Goal: Check status: Check status

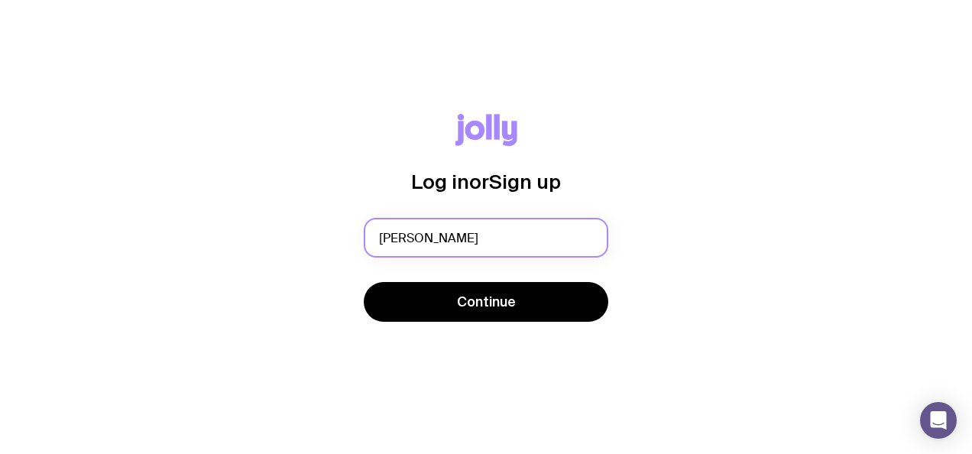
type input "[PERSON_NAME][EMAIL_ADDRESS][PERSON_NAME][DOMAIN_NAME]"
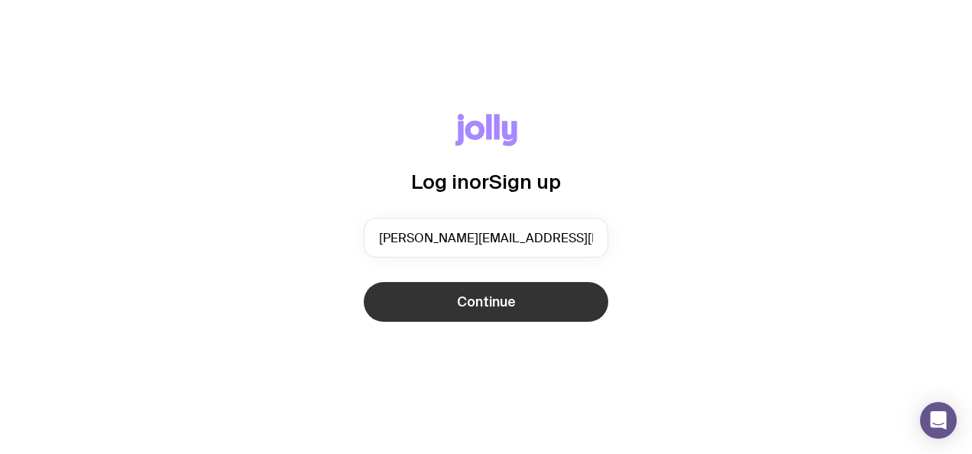
click at [500, 293] on span "Continue" at bounding box center [486, 302] width 59 height 18
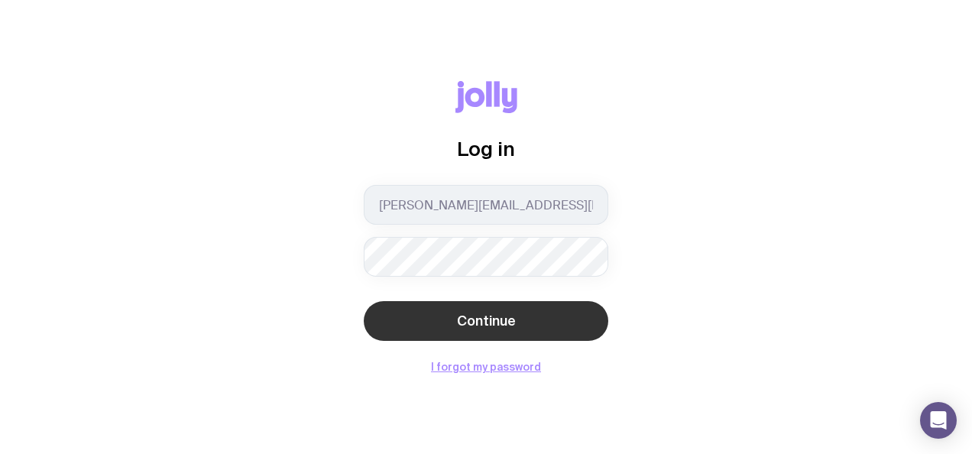
click at [516, 312] on button "Continue" at bounding box center [486, 321] width 244 height 40
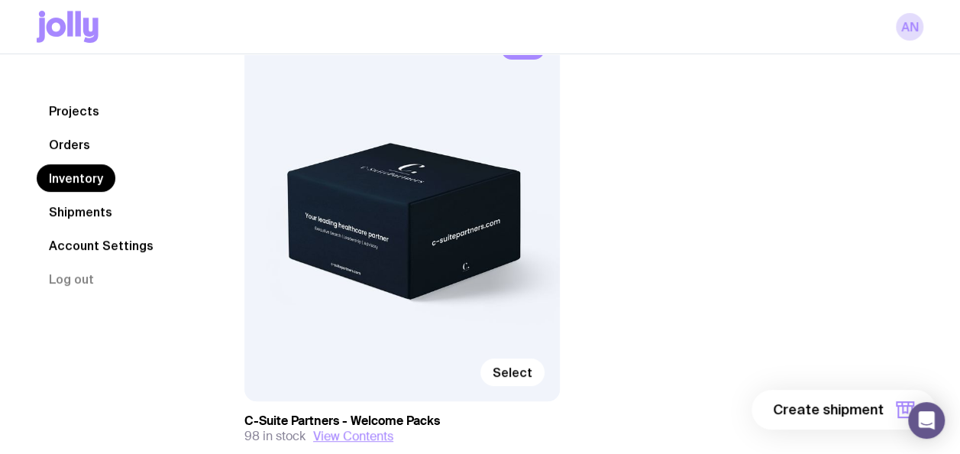
scroll to position [306, 0]
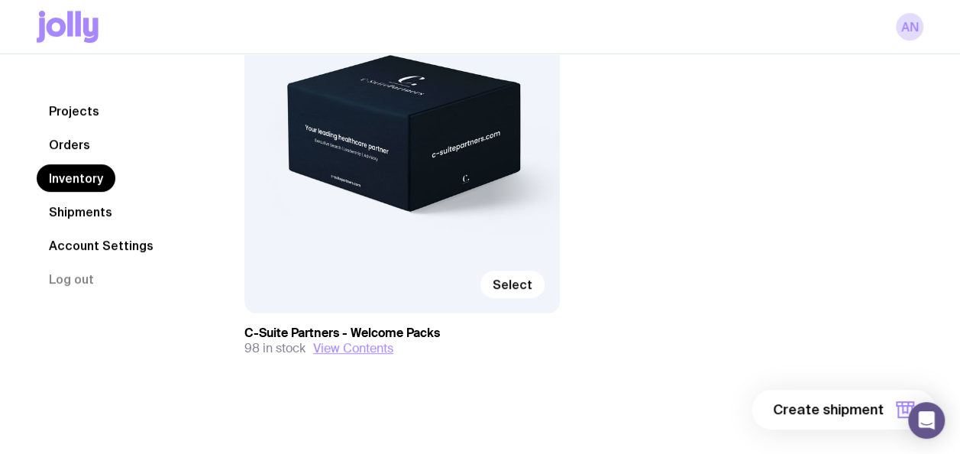
click at [70, 137] on link "Orders" at bounding box center [70, 144] width 66 height 27
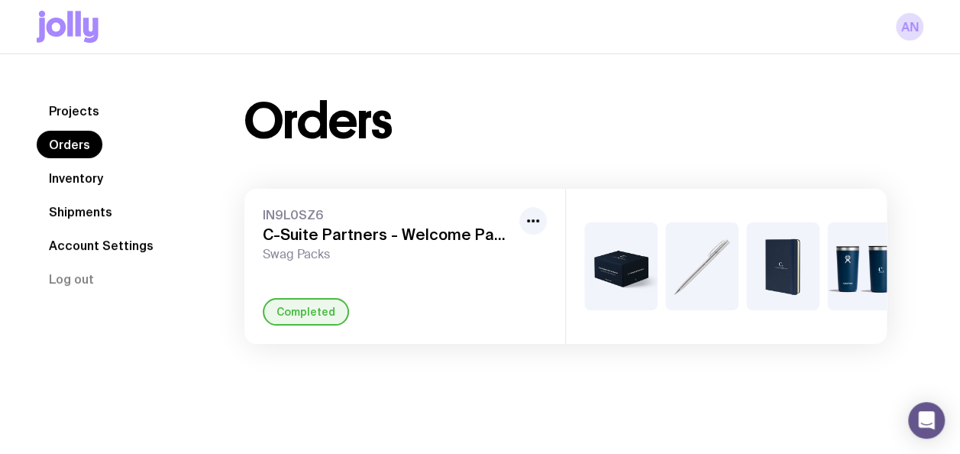
click at [89, 214] on link "Shipments" at bounding box center [81, 211] width 88 height 27
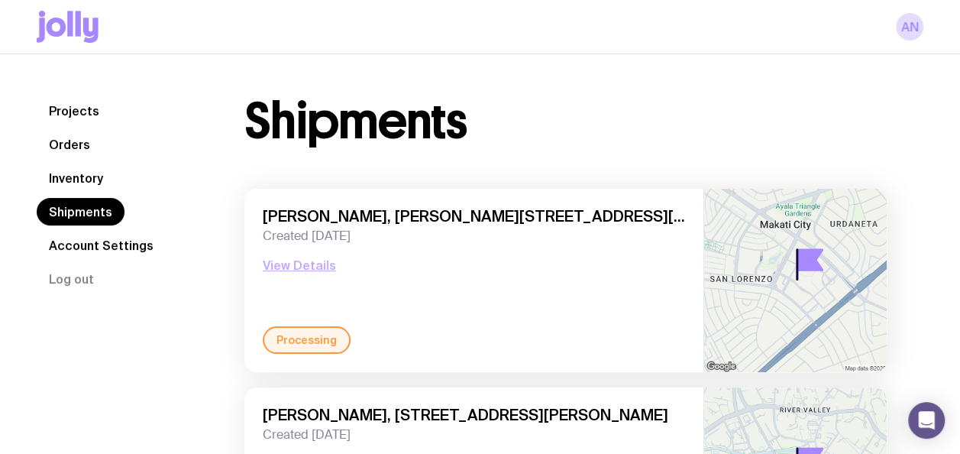
click at [296, 255] on div "[PERSON_NAME], [PERSON_NAME][STREET_ADDRESS][PERSON_NAME] Created [DATE] View D…" at bounding box center [474, 266] width 422 height 119
click at [310, 267] on button "View Details" at bounding box center [299, 265] width 73 height 18
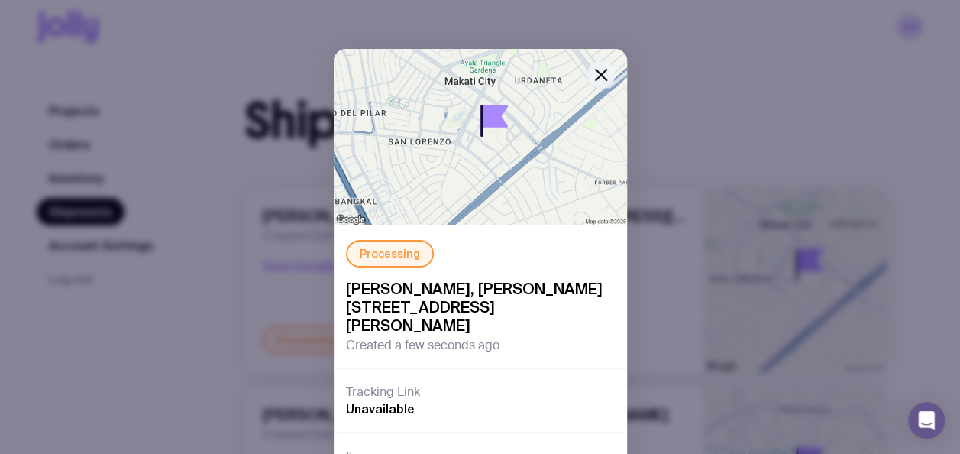
click at [593, 70] on icon "button" at bounding box center [601, 75] width 18 height 18
